Goal: Task Accomplishment & Management: Manage account settings

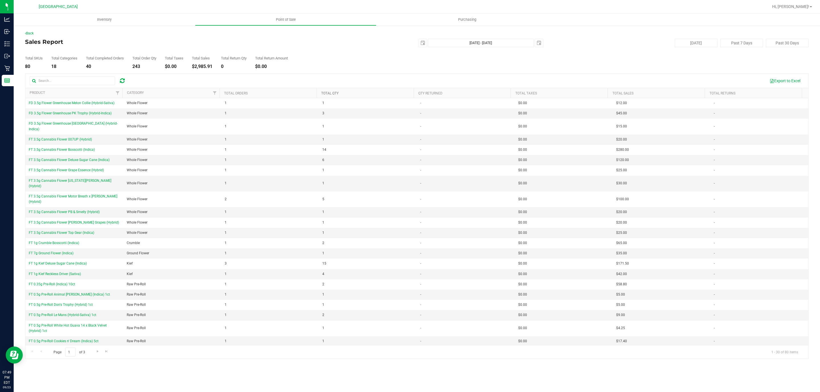
click at [333, 92] on link "Total Qty" at bounding box center [329, 93] width 17 height 4
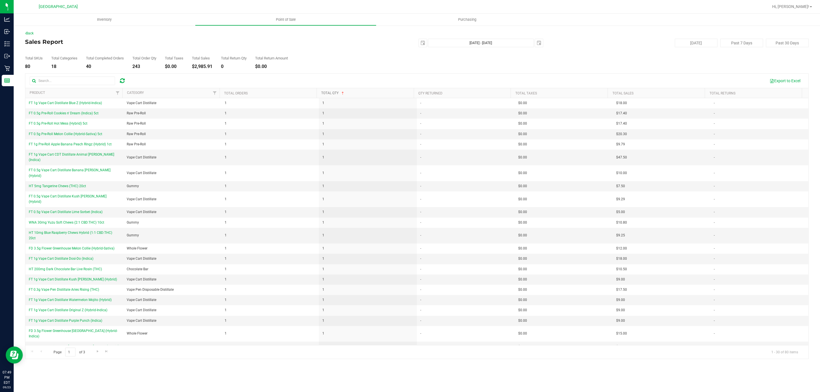
click at [334, 95] on link "Total Qty" at bounding box center [333, 93] width 24 height 4
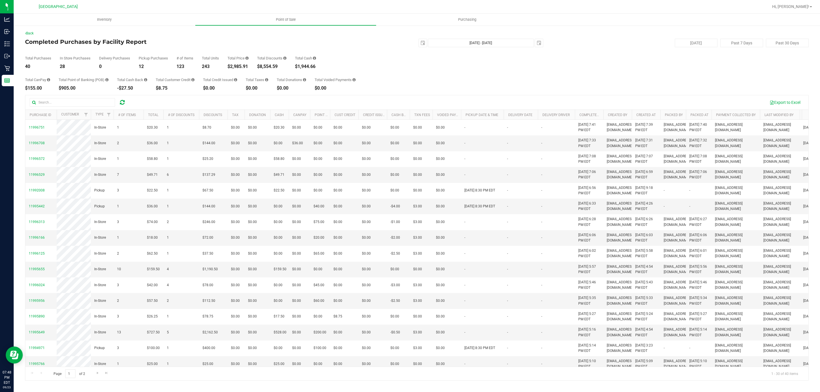
click at [240, 65] on div "$2,985.91" at bounding box center [237, 66] width 21 height 5
click at [239, 65] on div "$2,985.91" at bounding box center [237, 66] width 21 height 5
copy div "2,985.91"
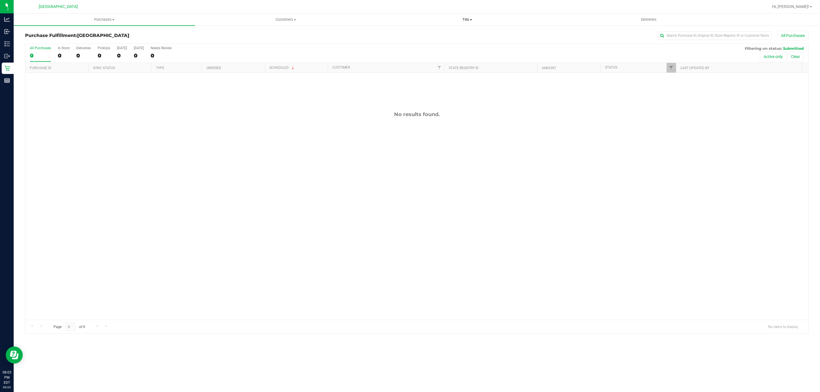
click at [462, 16] on uib-tab-heading "Tills Manage tills Reconcile e-payments" at bounding box center [466, 19] width 181 height 11
click at [414, 36] on li "Manage tills" at bounding box center [466, 34] width 181 height 7
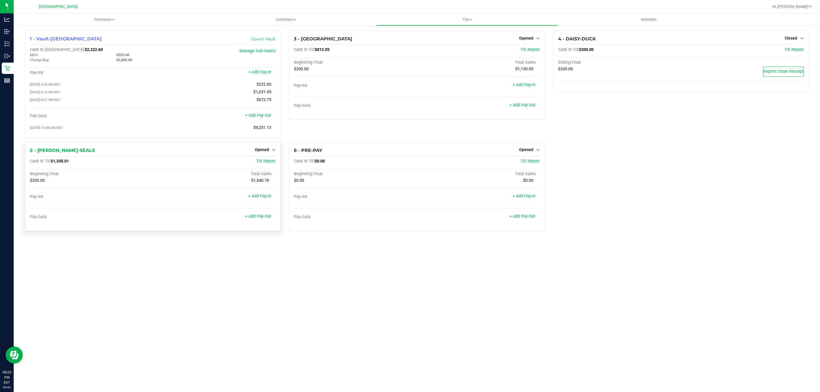
click at [255, 153] on div "Opened" at bounding box center [265, 149] width 21 height 7
click at [260, 151] on span "Opened" at bounding box center [262, 149] width 14 height 5
click at [257, 163] on link "Close Till" at bounding box center [262, 161] width 15 height 5
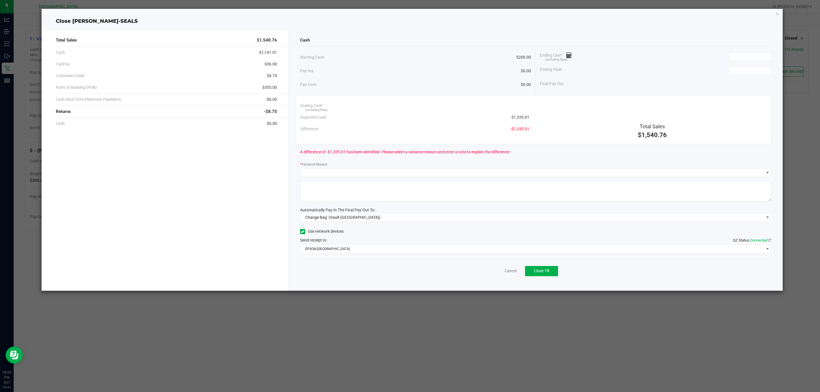
click at [738, 62] on div "Ending Cash (including float)" at bounding box center [655, 57] width 231 height 14
drag, startPoint x: 744, startPoint y: 63, endPoint x: 745, endPoint y: 58, distance: 4.6
click at [744, 61] on div "Ending Cash (including float)" at bounding box center [655, 57] width 231 height 14
click at [745, 58] on input at bounding box center [750, 57] width 42 height 8
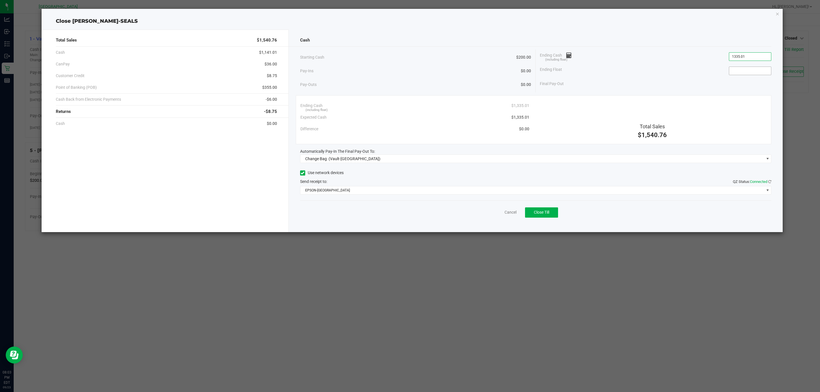
type input "$1,335.01"
click at [744, 69] on input at bounding box center [750, 71] width 42 height 8
type input "$200.00"
drag, startPoint x: 361, startPoint y: 153, endPoint x: 360, endPoint y: 156, distance: 3.4
click at [361, 154] on span "Automatically Pay-In The Final Pay-Out To:" at bounding box center [337, 151] width 75 height 5
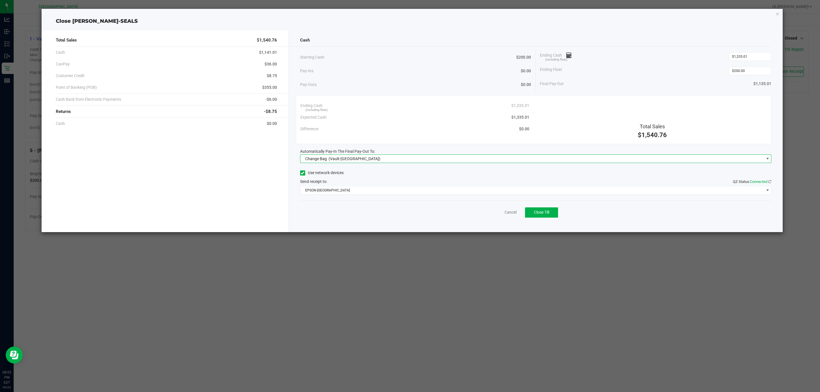
click at [351, 157] on span "(Vault-Deerfield Beach)" at bounding box center [354, 159] width 52 height 5
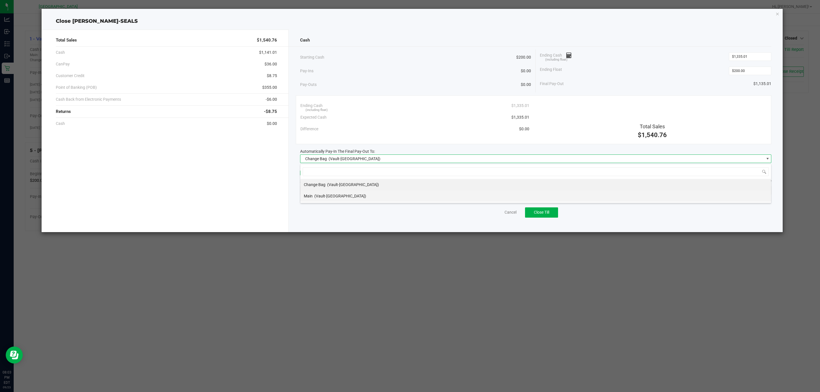
scroll to position [9, 471]
click at [326, 197] on span "(Vault-Deerfield Beach)" at bounding box center [340, 196] width 52 height 5
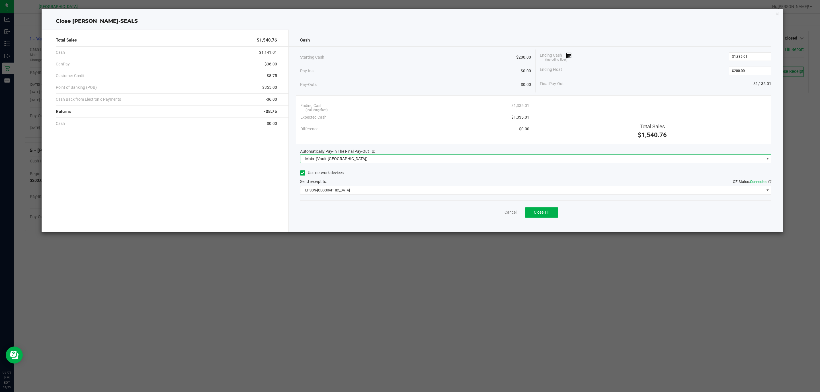
click at [331, 186] on div "Use network devices Send receipt to: QZ Status: Connected EPSON-CYPRUS" at bounding box center [535, 182] width 471 height 26
click at [334, 194] on span "EPSON-CYPRUS" at bounding box center [532, 190] width 464 height 8
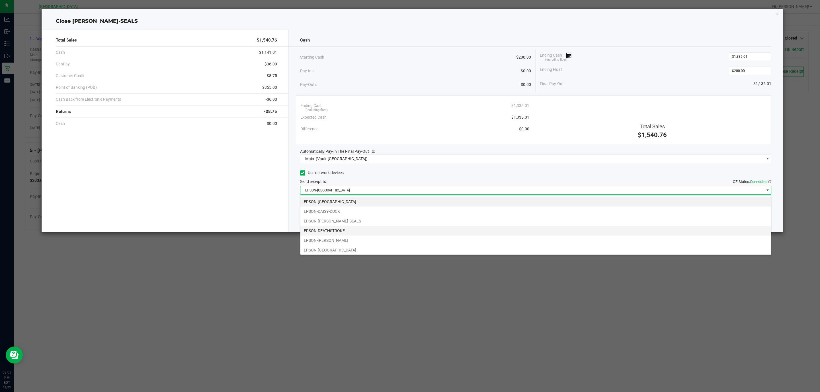
click at [344, 232] on li "EPSON-DEATHSTROKE" at bounding box center [535, 231] width 470 height 10
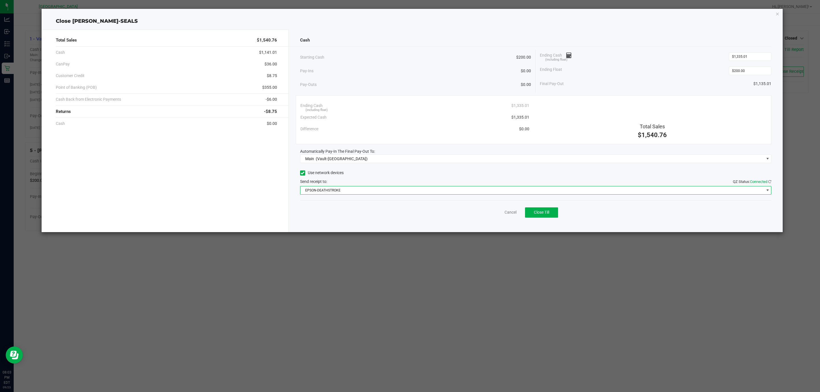
click at [373, 69] on div "Pay-Ins $0.00" at bounding box center [415, 71] width 231 height 12
click at [550, 216] on button "Close Till" at bounding box center [541, 212] width 33 height 10
click at [776, 15] on icon "button" at bounding box center [777, 13] width 4 height 7
